Goal: Information Seeking & Learning: Learn about a topic

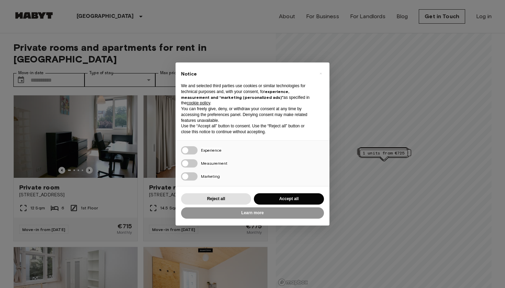
scroll to position [58, 0]
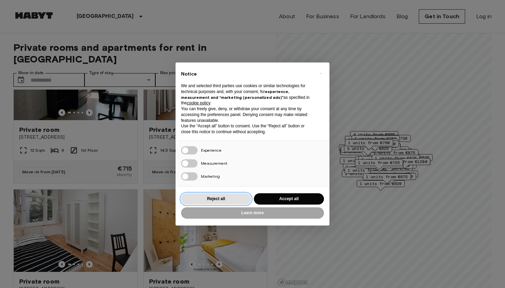
click at [236, 199] on button "Reject all" at bounding box center [216, 199] width 70 height 11
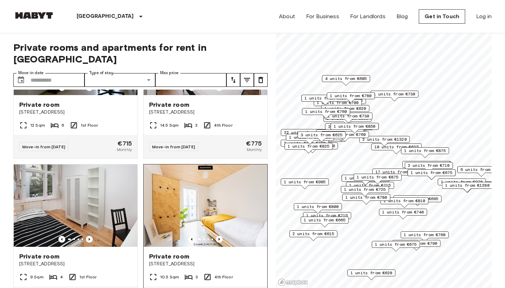
scroll to position [82, 0]
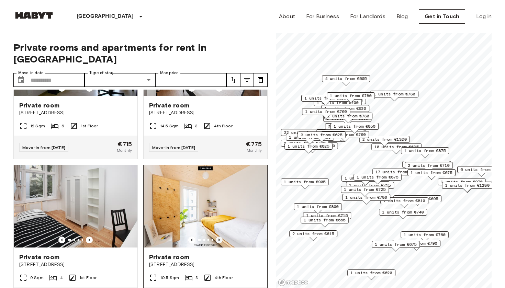
click at [220, 237] on icon "Previous image" at bounding box center [219, 240] width 7 height 7
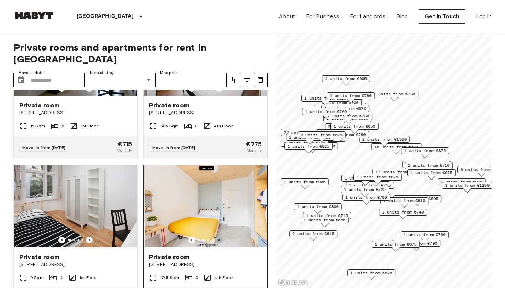
click at [220, 237] on icon "Previous image" at bounding box center [219, 240] width 7 height 7
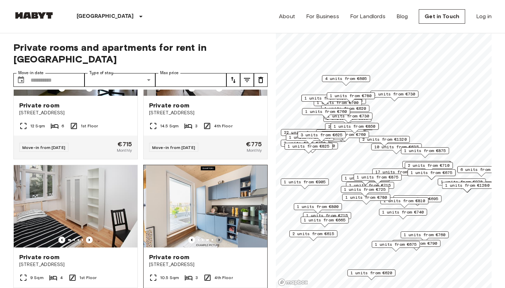
click at [220, 237] on icon "Previous image" at bounding box center [219, 240] width 7 height 7
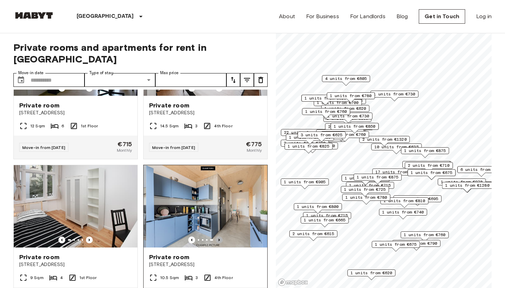
click at [220, 237] on icon "Previous image" at bounding box center [219, 240] width 7 height 7
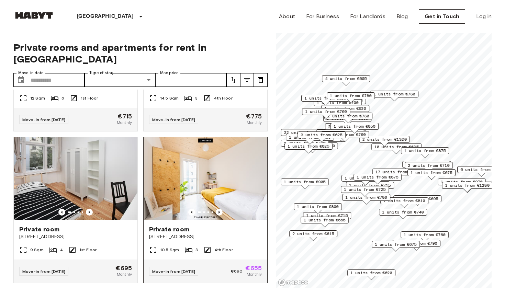
scroll to position [110, 0]
click at [222, 164] on img at bounding box center [206, 178] width 124 height 83
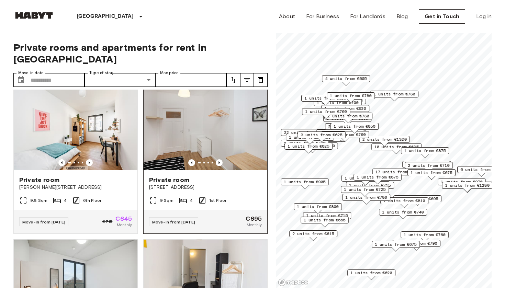
scroll to position [1225, 0]
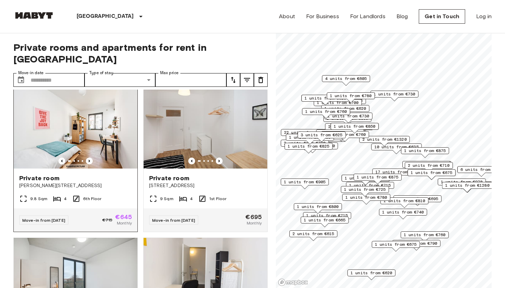
click at [97, 145] on img at bounding box center [76, 127] width 124 height 83
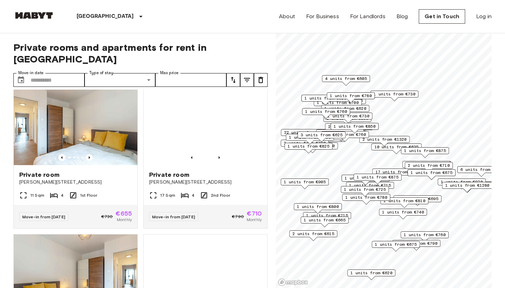
scroll to position [2448, 0]
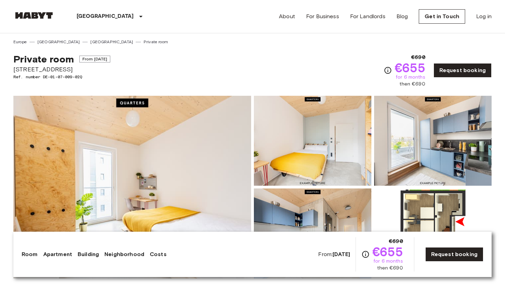
click at [196, 161] on img at bounding box center [132, 187] width 238 height 183
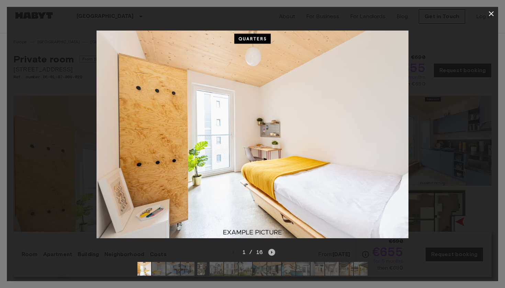
click at [272, 252] on icon "Next image" at bounding box center [271, 252] width 7 height 7
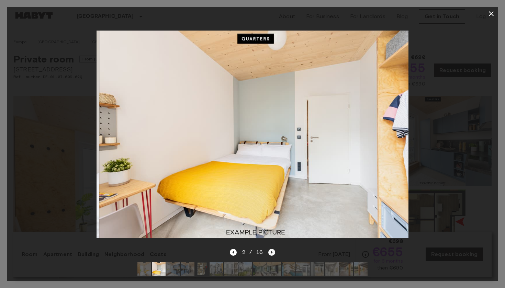
click at [272, 252] on icon "Next image" at bounding box center [271, 252] width 7 height 7
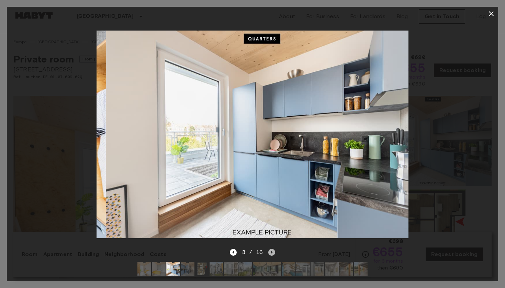
click at [272, 252] on icon "Next image" at bounding box center [271, 252] width 7 height 7
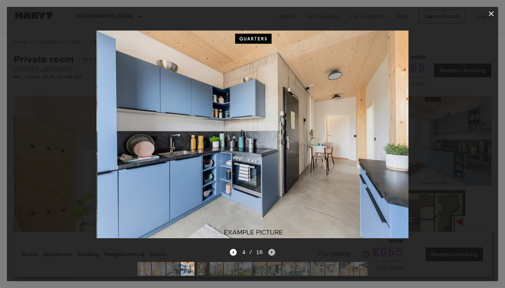
click at [272, 252] on icon "Next image" at bounding box center [271, 252] width 7 height 7
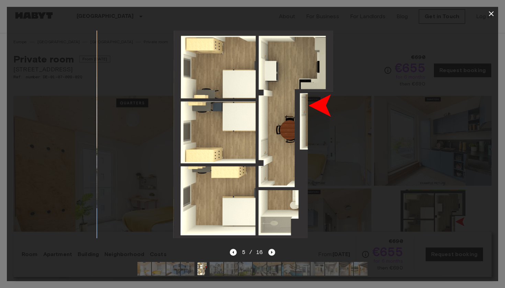
click at [272, 252] on icon "Next image" at bounding box center [271, 252] width 7 height 7
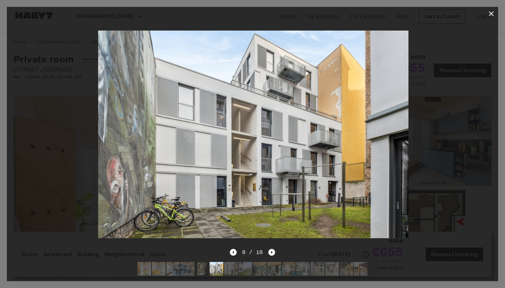
click at [272, 252] on icon "Next image" at bounding box center [271, 252] width 7 height 7
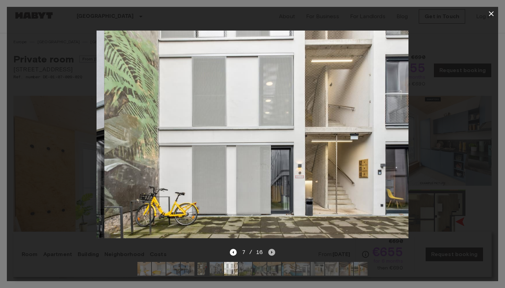
click at [272, 252] on icon "Next image" at bounding box center [271, 252] width 7 height 7
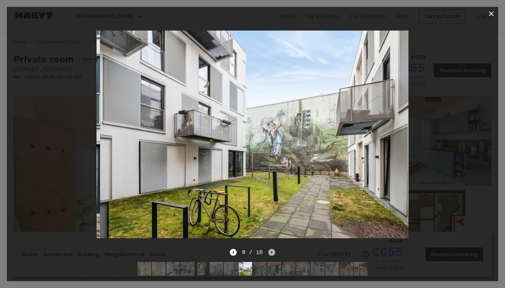
click at [272, 252] on icon "Next image" at bounding box center [271, 252] width 7 height 7
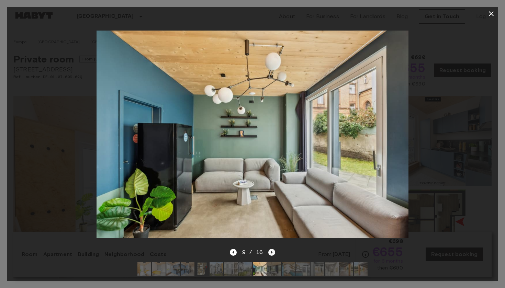
click at [272, 252] on icon "Next image" at bounding box center [271, 252] width 7 height 7
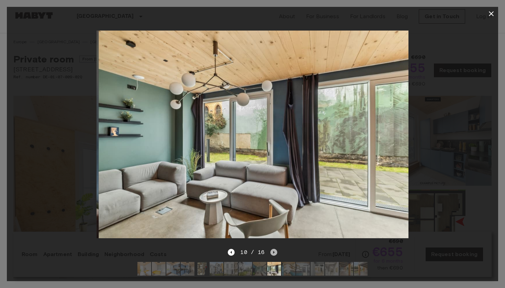
click at [272, 252] on icon "Next image" at bounding box center [274, 252] width 7 height 7
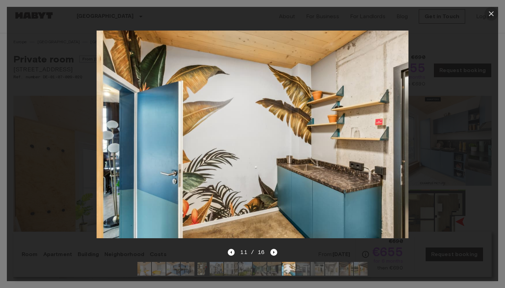
click at [493, 12] on icon "button" at bounding box center [491, 13] width 5 height 5
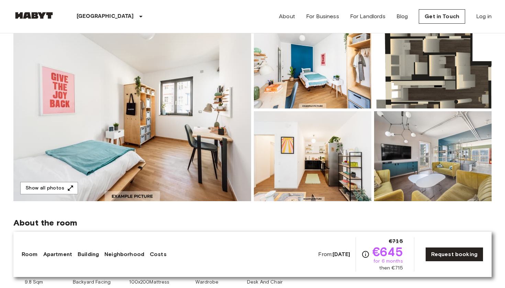
scroll to position [78, 0]
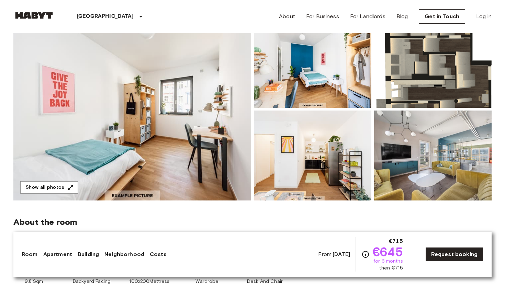
click at [297, 84] on img at bounding box center [313, 63] width 118 height 90
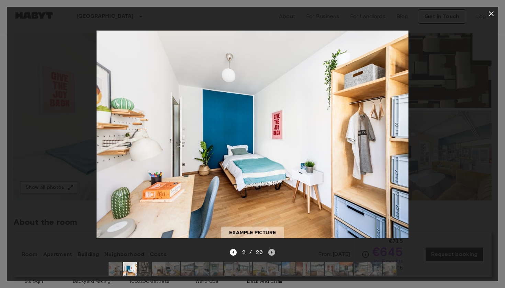
click at [273, 253] on icon "Next image" at bounding box center [271, 252] width 7 height 7
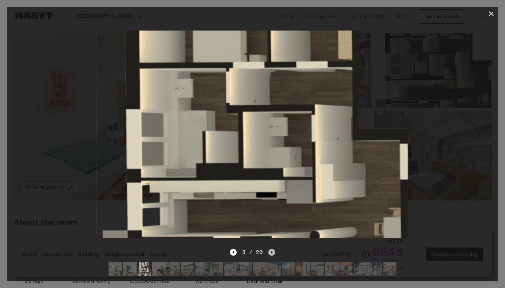
click at [273, 253] on icon "Next image" at bounding box center [271, 252] width 7 height 7
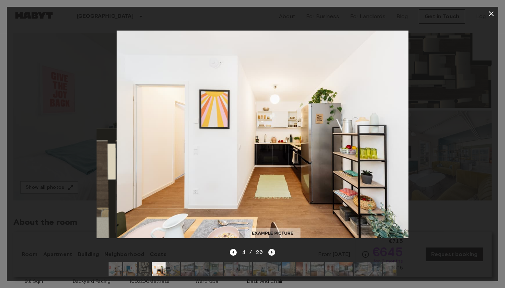
click at [273, 253] on icon "Next image" at bounding box center [271, 252] width 7 height 7
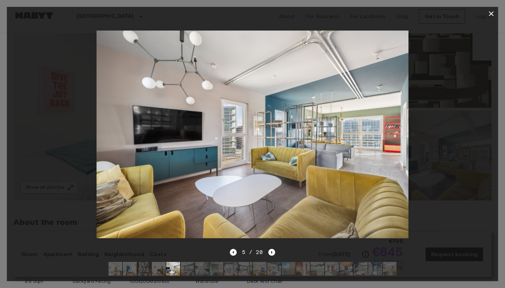
click at [493, 14] on icon "button" at bounding box center [491, 14] width 8 height 8
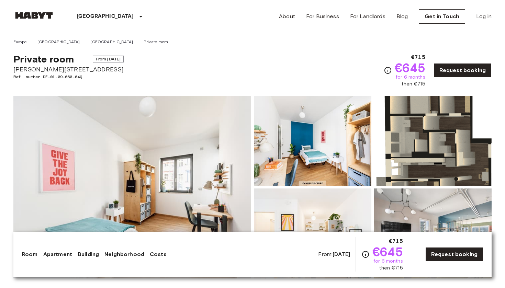
scroll to position [0, 0]
